Goal: Task Accomplishment & Management: Complete application form

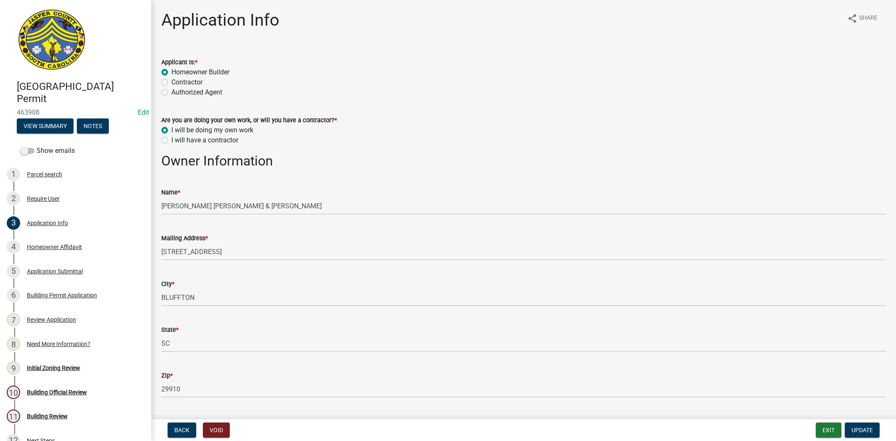
select select "f53fa719-3ff7-48d2-9eb7-3bbc18bb9995"
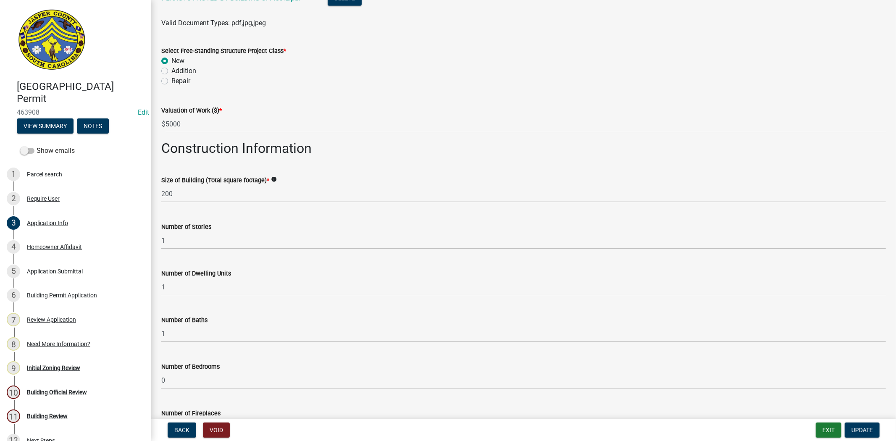
scroll to position [1167, 0]
click at [867, 430] on span "Update" at bounding box center [862, 430] width 21 height 7
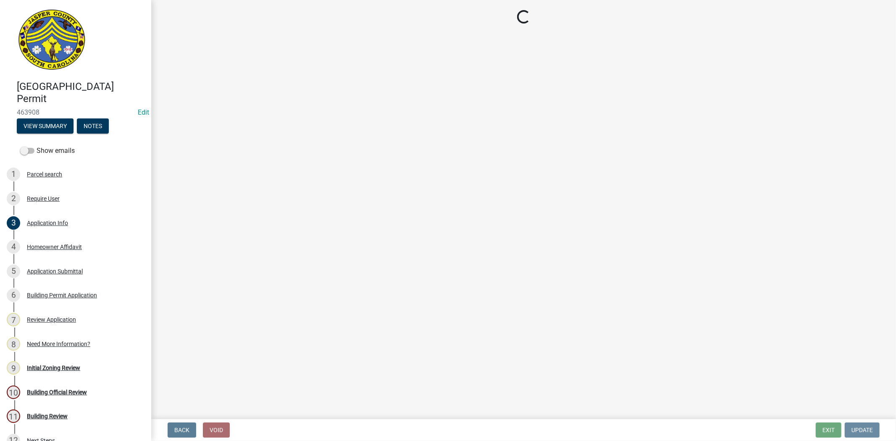
scroll to position [0, 0]
select select "61611ad6-14f2-499c-805c-58607f11e2fc"
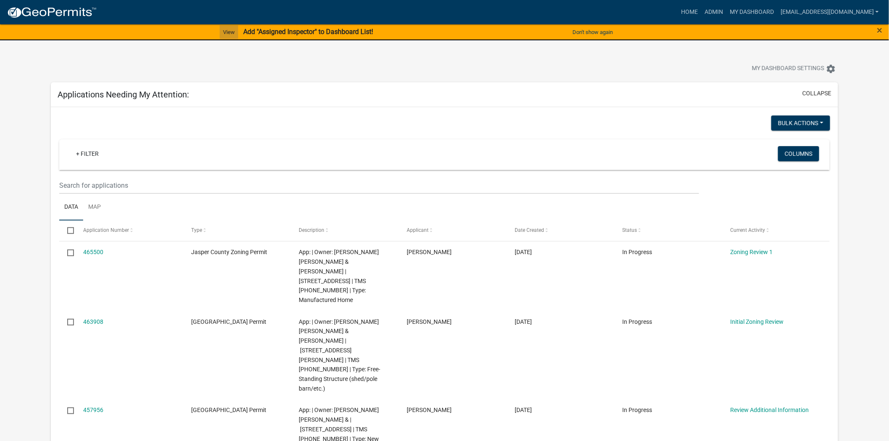
click at [226, 31] on link "View" at bounding box center [229, 32] width 18 height 14
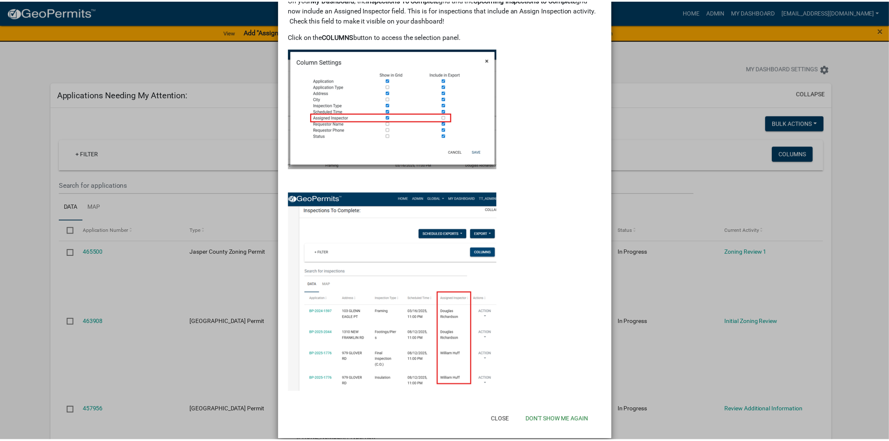
scroll to position [61, 0]
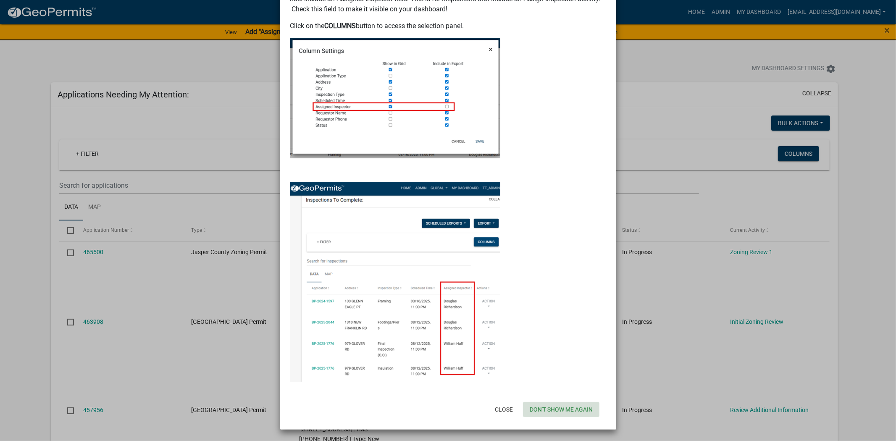
click at [541, 409] on button "Don't show me again" at bounding box center [561, 409] width 76 height 15
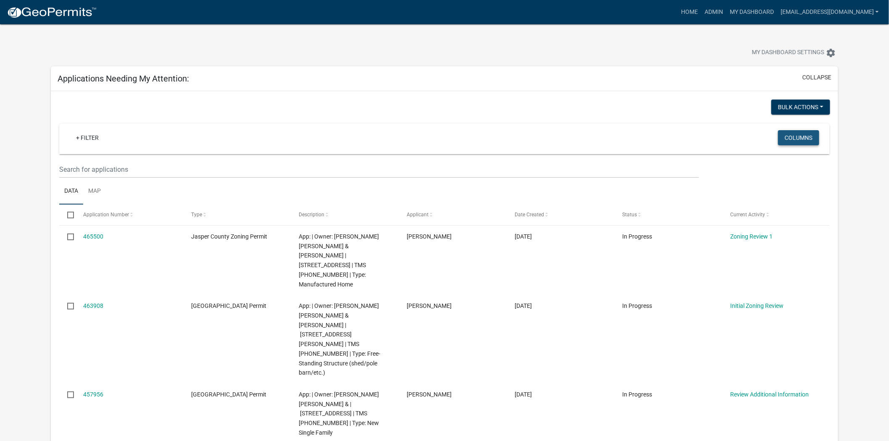
click at [790, 142] on button "Columns" at bounding box center [798, 137] width 41 height 15
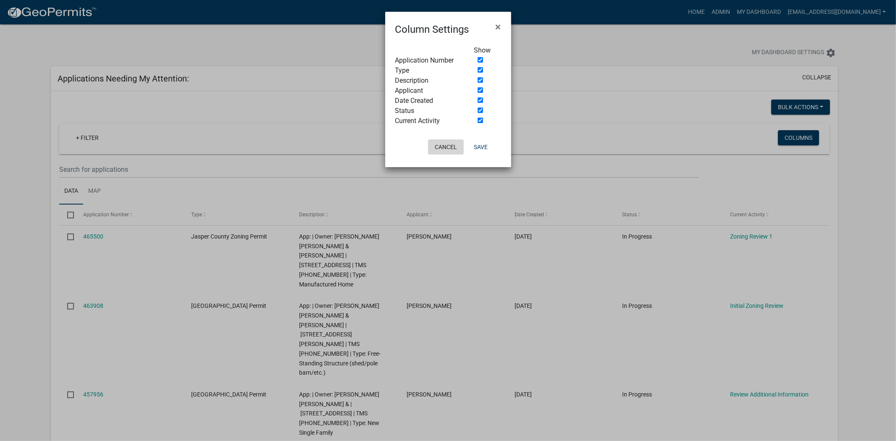
click at [454, 149] on button "Cancel" at bounding box center [446, 146] width 36 height 15
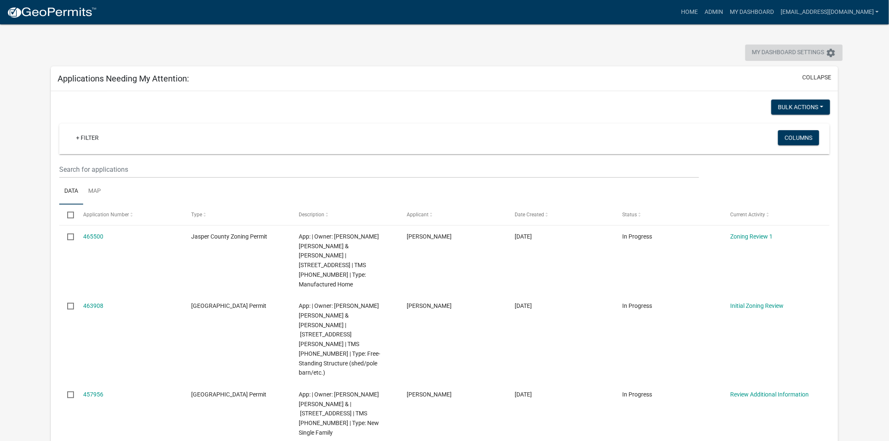
click at [830, 53] on icon "settings" at bounding box center [831, 53] width 10 height 10
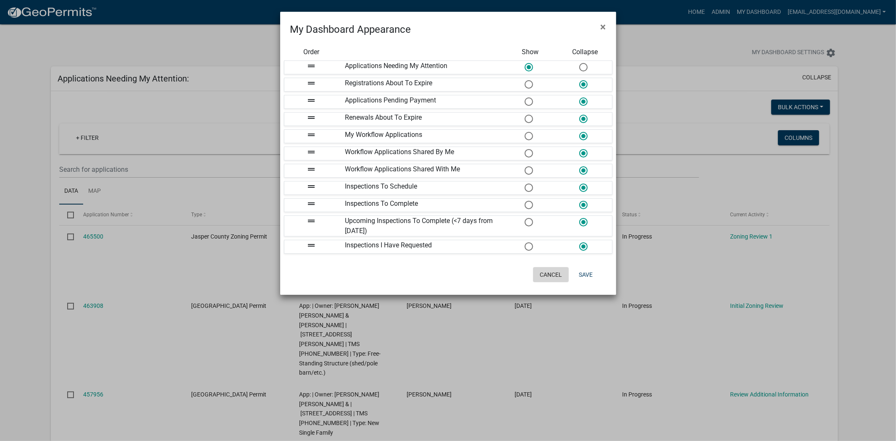
click at [550, 275] on button "Cancel" at bounding box center [551, 274] width 36 height 15
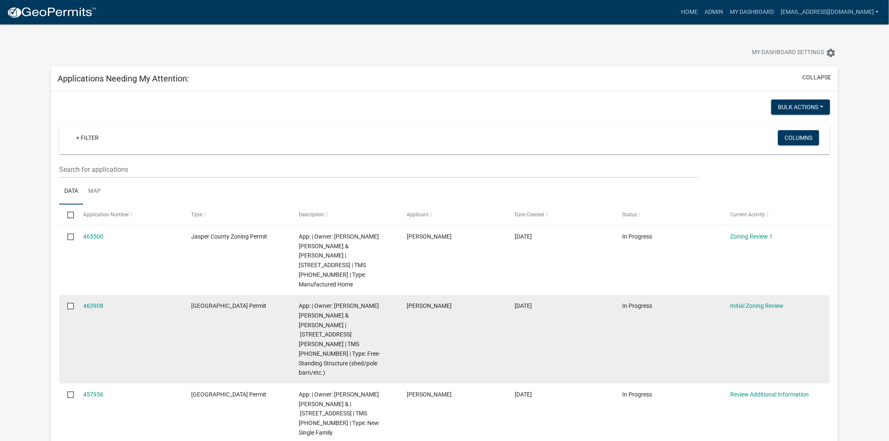
scroll to position [47, 0]
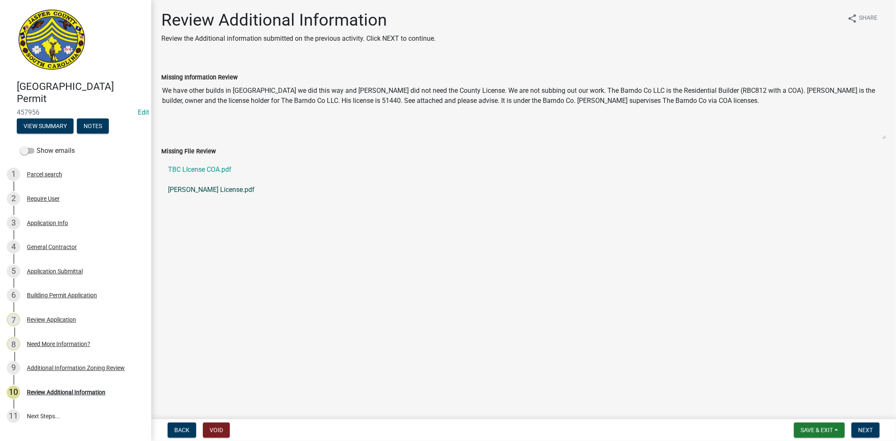
click at [198, 191] on link "[PERSON_NAME] License.pdf" at bounding box center [523, 190] width 725 height 20
click at [209, 166] on link "TBC LIcense COA.pdf" at bounding box center [523, 170] width 725 height 20
click at [862, 428] on span "Next" at bounding box center [865, 430] width 15 height 7
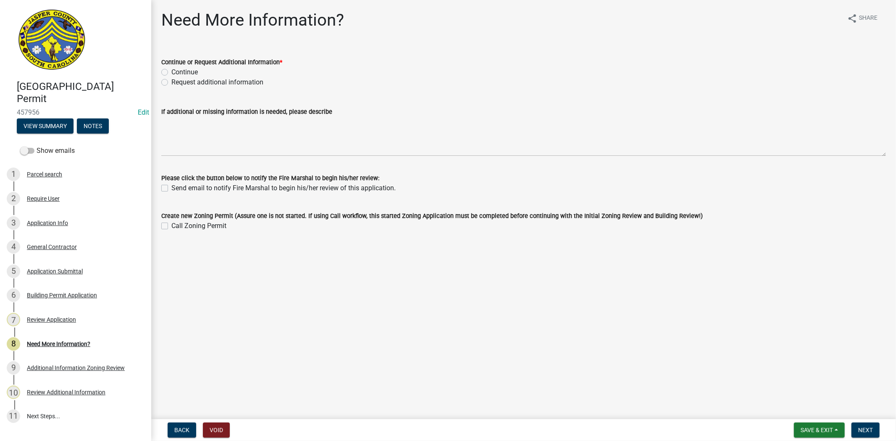
click at [171, 81] on label "Request additional information" at bounding box center [217, 82] width 92 height 10
click at [171, 81] on input "Request additional information" at bounding box center [173, 79] width 5 height 5
radio input "true"
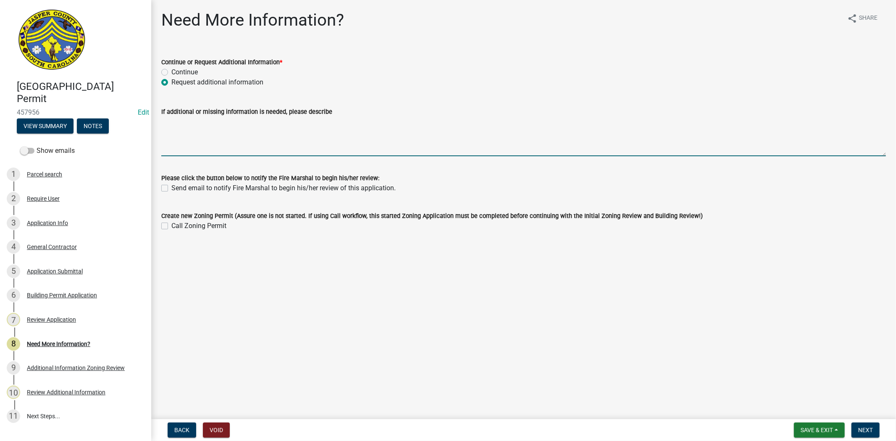
click at [174, 126] on textarea "If additional or missing information is needed, please describe" at bounding box center [523, 136] width 725 height 39
paste textarea "Please contact our business license department at (843)717-3657, if one hasn't …"
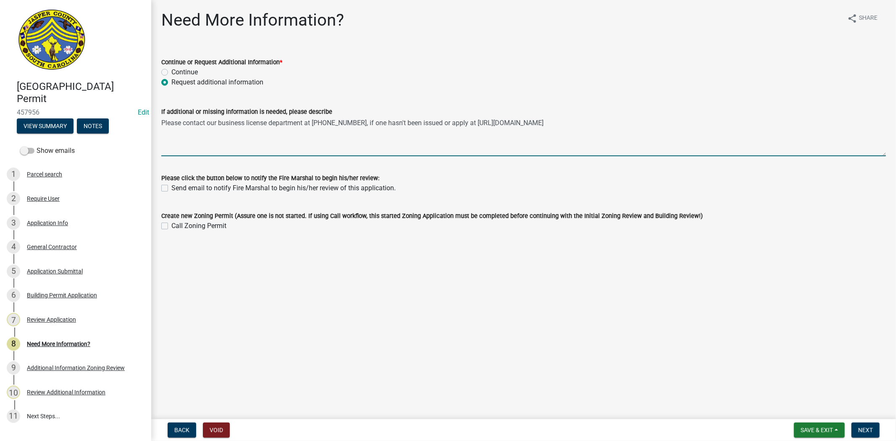
click at [362, 122] on textarea "Please contact our business license department at (843)717-3657, if one hasn't …" at bounding box center [523, 136] width 725 height 39
type textarea "Please contact our business license department at (843)717-3657, for Ross Jaspe…"
click at [864, 430] on span "Next" at bounding box center [865, 430] width 15 height 7
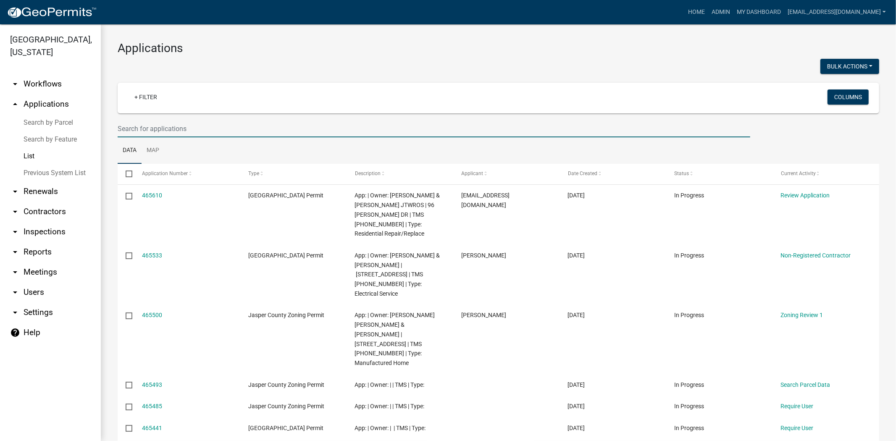
click at [185, 134] on input "text" at bounding box center [434, 128] width 633 height 17
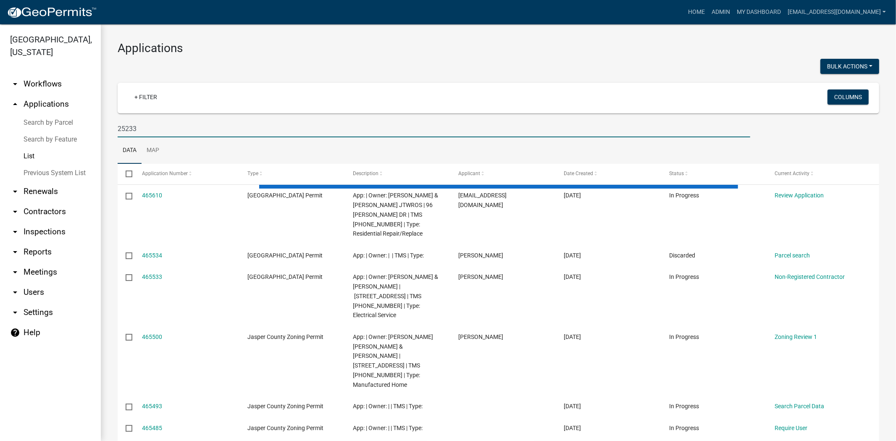
type input "25233"
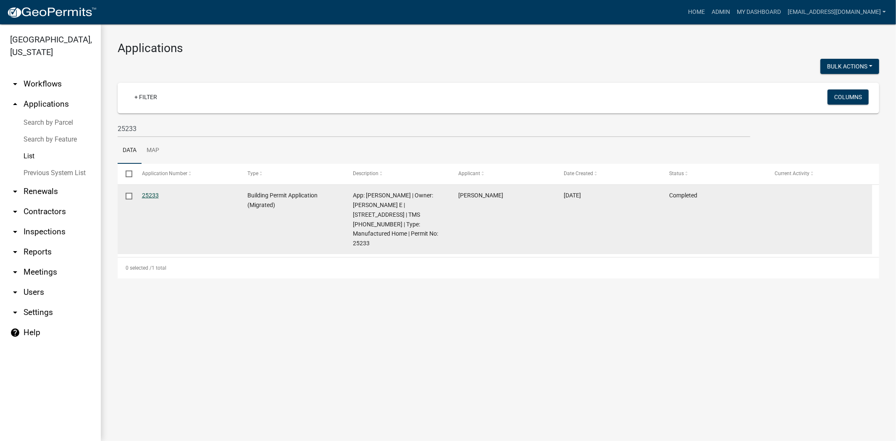
click at [143, 198] on link "25233" at bounding box center [150, 195] width 17 height 7
